Goal: Navigation & Orientation: Go to known website

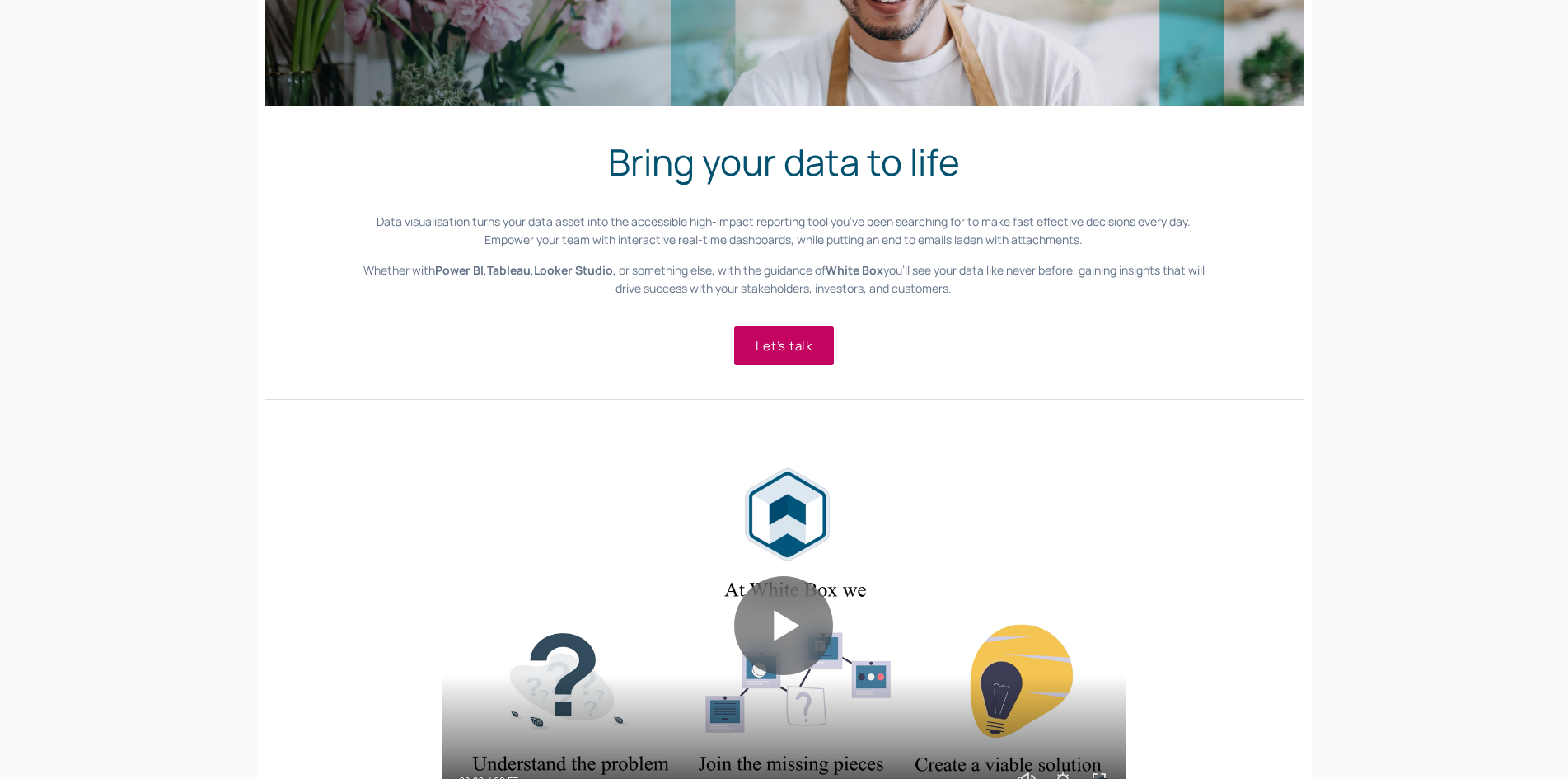
scroll to position [330, 0]
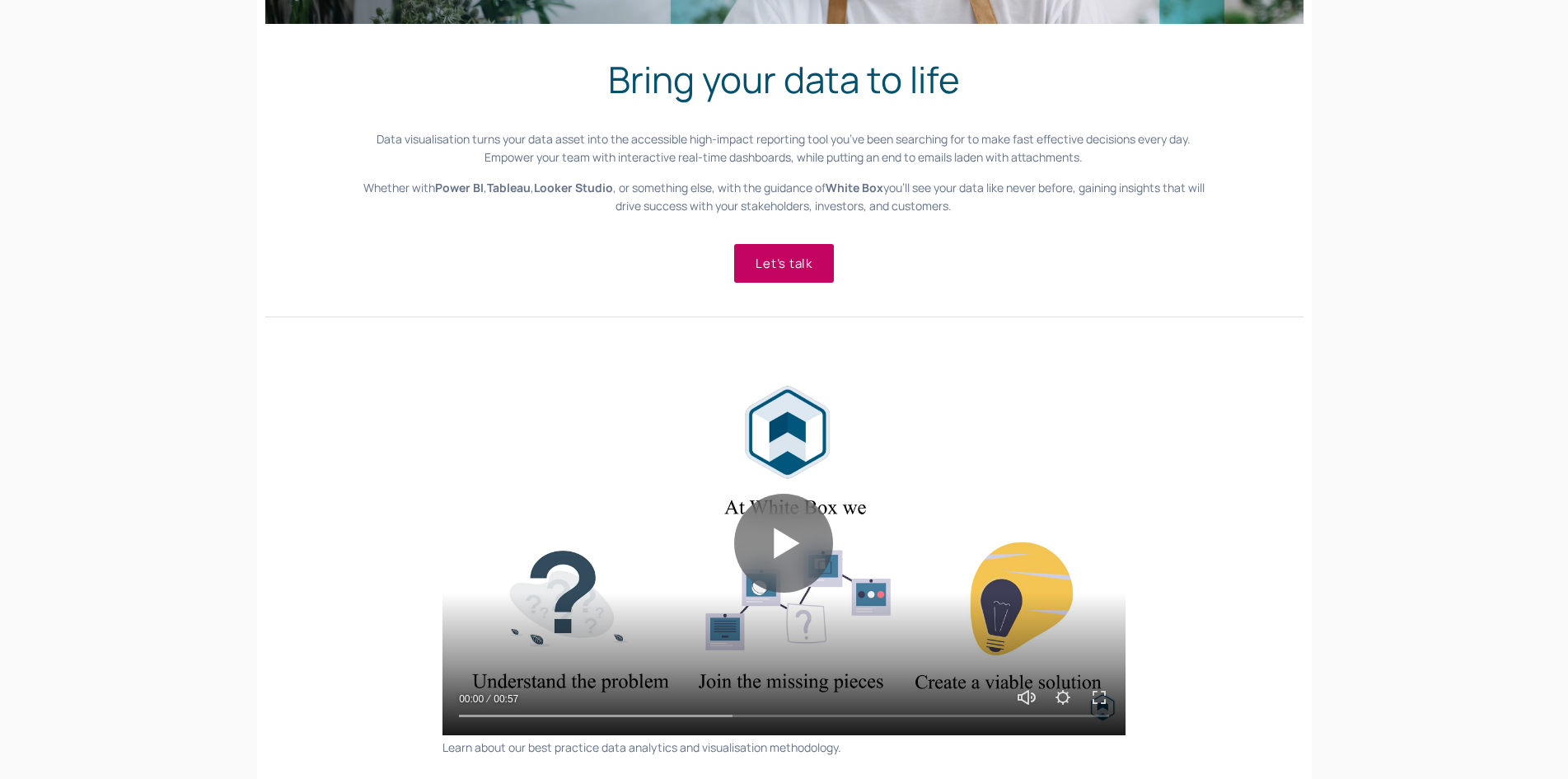
scroll to position [0, 0]
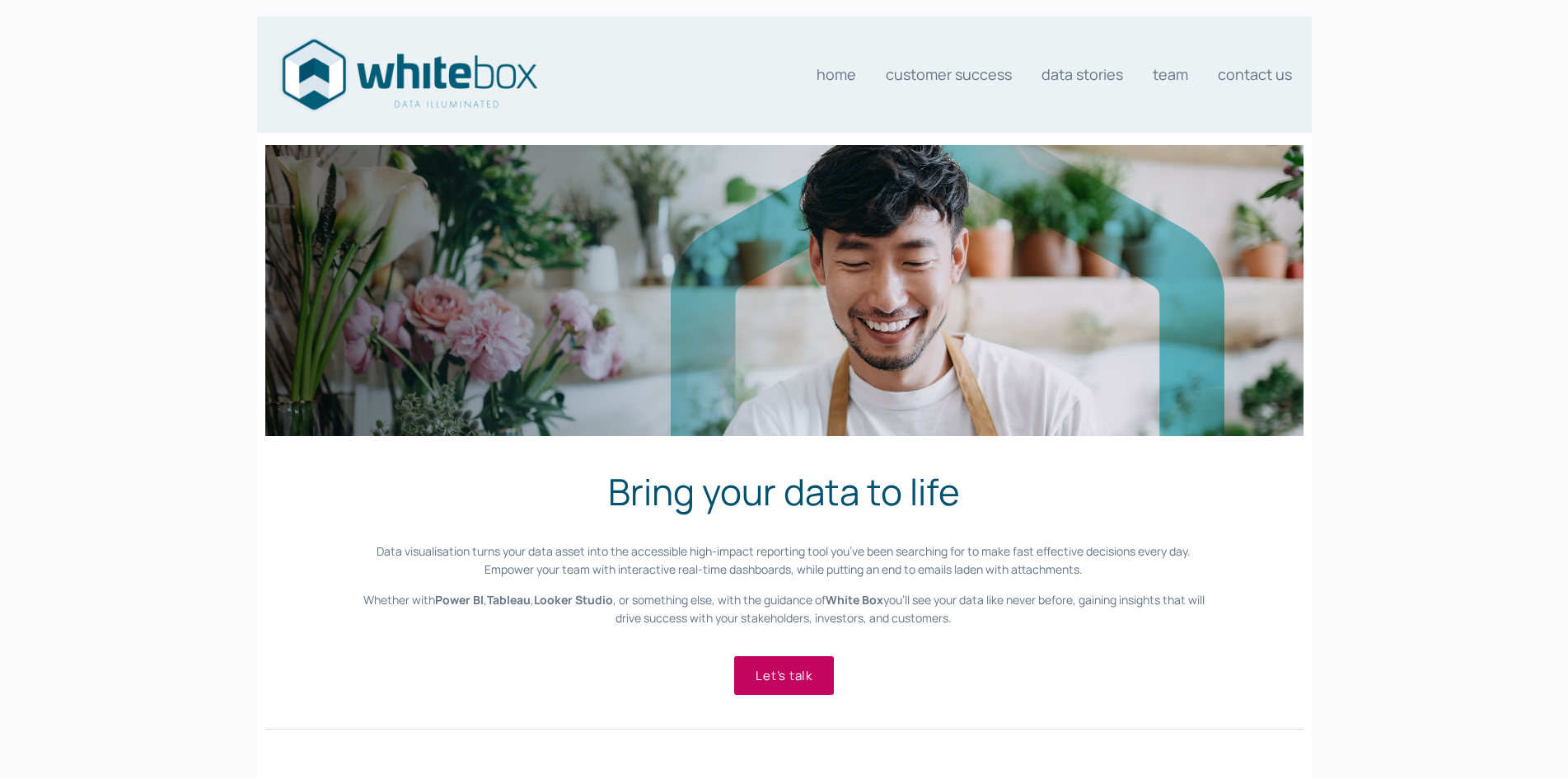
click at [338, 68] on img at bounding box center [408, 75] width 264 height 82
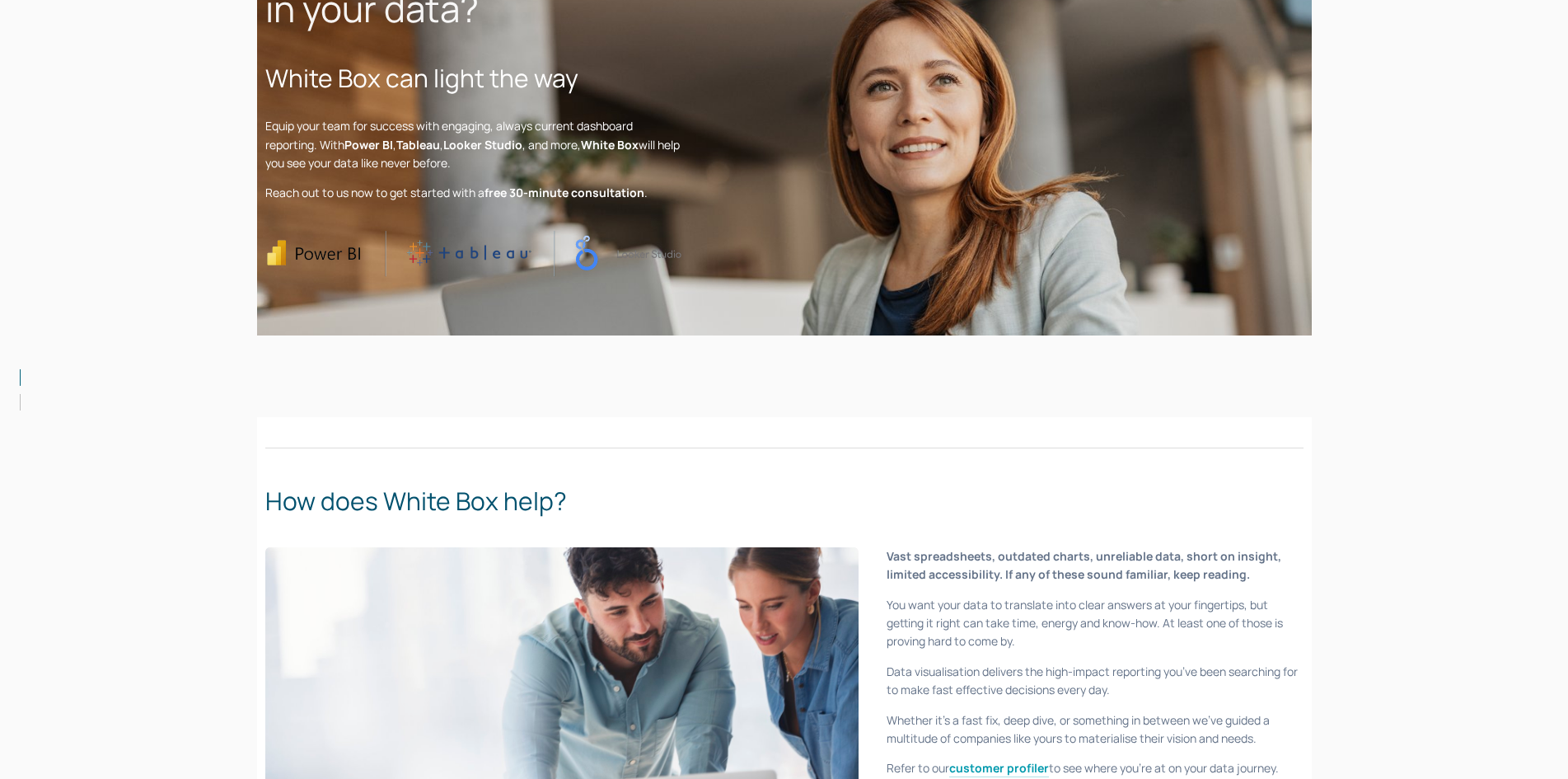
scroll to position [330, 0]
